Goal: Task Accomplishment & Management: Use online tool/utility

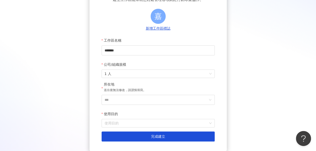
scroll to position [75, 0]
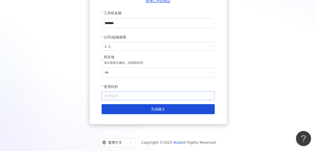
click at [135, 98] on input "使用目的" at bounding box center [158, 96] width 107 height 8
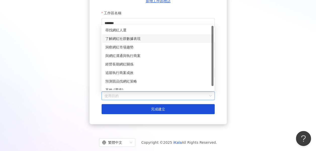
click at [124, 41] on div "了解網紅社群數據表現" at bounding box center [157, 39] width 105 height 6
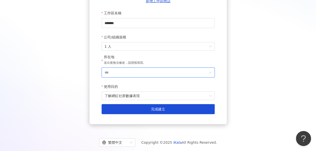
click at [118, 73] on input "***" at bounding box center [156, 73] width 103 height 10
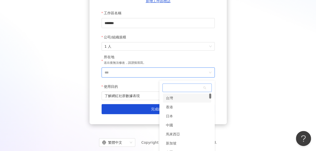
click at [173, 97] on div "台灣" at bounding box center [187, 98] width 48 height 9
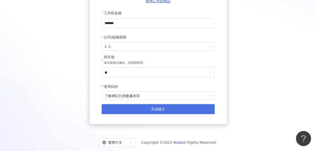
click at [136, 111] on button "完成建立" at bounding box center [158, 109] width 113 height 10
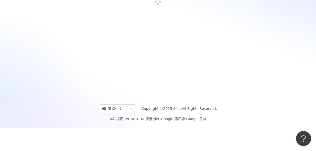
scroll to position [23, 0]
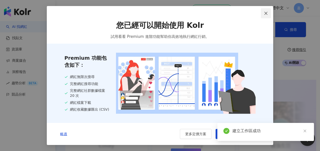
click at [266, 12] on icon "close" at bounding box center [266, 13] width 4 height 4
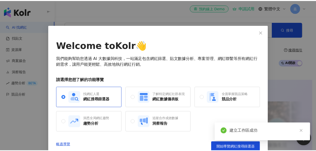
scroll to position [7, 0]
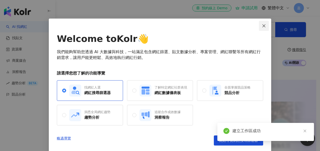
click at [262, 25] on icon "close" at bounding box center [264, 26] width 4 height 4
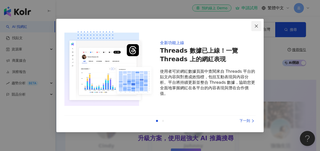
click at [258, 23] on button "Close" at bounding box center [256, 26] width 10 height 10
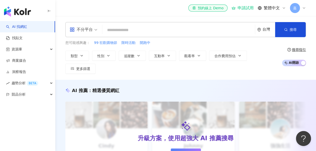
click at [147, 29] on input "search" at bounding box center [178, 30] width 149 height 10
paste input "********"
type input "********"
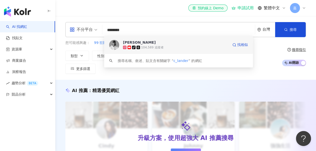
click at [195, 52] on div "Cody Lander tiktok-icon 104,589 追蹤者 找相似" at bounding box center [178, 45] width 149 height 18
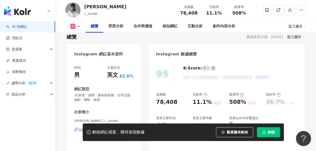
scroll to position [50, 0]
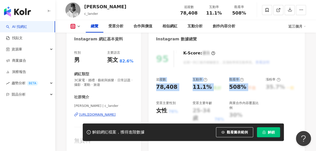
drag, startPoint x: 158, startPoint y: 81, endPoint x: 246, endPoint y: 89, distance: 88.5
click at [246, 89] on div "追蹤數 78,408 互動率 11.1% 良好 觀看率 508% 不佳 漲粉率 35.7% 一般 受眾主要性別 女性 76% 受眾主要年齡 25-34 歲 7…" at bounding box center [226, 100] width 141 height 45
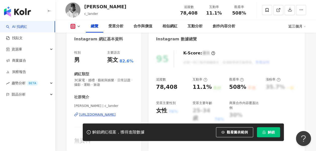
drag, startPoint x: 145, startPoint y: 73, endPoint x: 149, endPoint y: 79, distance: 7.1
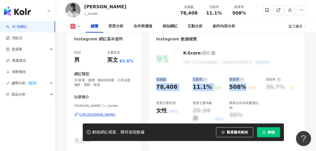
drag, startPoint x: 149, startPoint y: 78, endPoint x: 244, endPoint y: 87, distance: 95.0
click at [244, 87] on div "95 K-Score : 優良 近期一到三個月積極發文，且漲粉率與互動率高。 查看說明 追蹤數 78,408 互動率 11.1% 良好 觀看率 508% 不佳…" at bounding box center [227, 99] width 156 height 107
copy div "追蹤數 78,408 互動率 11.1% 良好 觀看率 508%"
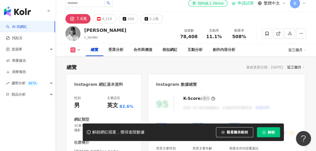
scroll to position [0, 0]
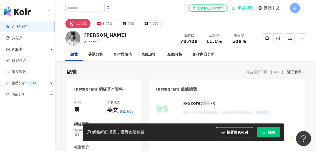
click at [217, 44] on span "11.1%" at bounding box center [214, 41] width 16 height 5
click at [106, 35] on div "Cody Lander" at bounding box center [105, 35] width 42 height 6
click at [86, 6] on input "search" at bounding box center [84, 8] width 39 height 8
type input "*"
type input "***"
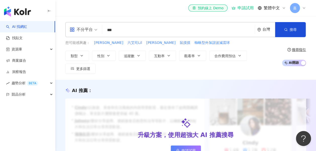
click at [143, 31] on input "***" at bounding box center [178, 30] width 149 height 10
click at [128, 43] on span "六艾司Lil" at bounding box center [135, 43] width 15 height 5
type input "******"
click at [139, 26] on input "******" at bounding box center [178, 30] width 149 height 10
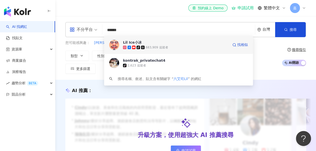
click at [182, 43] on span "Lil Ice小冰" at bounding box center [176, 42] width 106 height 5
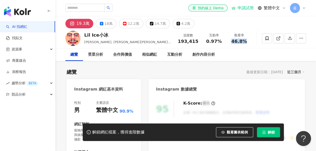
drag, startPoint x: 241, startPoint y: 42, endPoint x: 245, endPoint y: 42, distance: 4.5
click at [245, 42] on span "46.8%" at bounding box center [240, 41] width 16 height 5
click at [248, 42] on div "觀看率 46.8%" at bounding box center [239, 38] width 25 height 11
drag, startPoint x: 248, startPoint y: 42, endPoint x: 232, endPoint y: 42, distance: 16.1
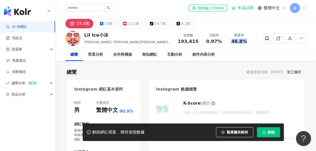
click at [232, 42] on div "46.8%" at bounding box center [239, 41] width 19 height 5
drag, startPoint x: 233, startPoint y: 42, endPoint x: 247, endPoint y: 42, distance: 14.4
click at [247, 42] on div "46.8%" at bounding box center [239, 41] width 19 height 5
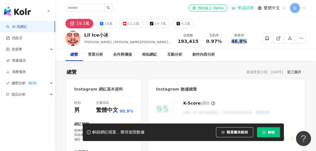
drag, startPoint x: 250, startPoint y: 40, endPoint x: 229, endPoint y: 40, distance: 21.1
click at [229, 40] on div "觀看率 46.8%" at bounding box center [239, 38] width 25 height 11
drag, startPoint x: 229, startPoint y: 40, endPoint x: 232, endPoint y: 40, distance: 3.0
click at [232, 40] on div "46.8%" at bounding box center [239, 41] width 19 height 5
drag, startPoint x: 232, startPoint y: 41, endPoint x: 247, endPoint y: 43, distance: 15.5
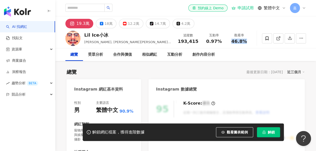
click at [247, 43] on div "46.8%" at bounding box center [239, 41] width 19 height 5
drag, startPoint x: 250, startPoint y: 42, endPoint x: 233, endPoint y: 42, distance: 17.1
click at [233, 42] on div "觀看率 46.8%" at bounding box center [239, 38] width 25 height 11
click at [233, 42] on span "46.8%" at bounding box center [240, 41] width 16 height 5
